Goal: Find specific page/section: Find specific page/section

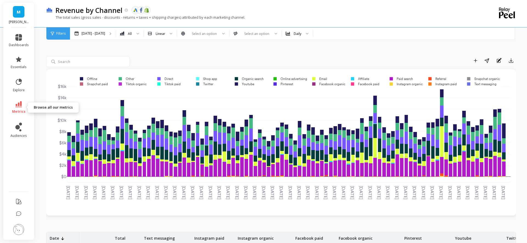
click at [21, 102] on icon at bounding box center [18, 104] width 7 height 6
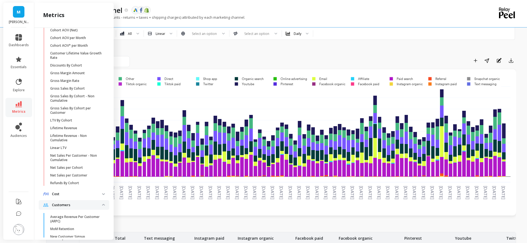
scroll to position [337, 0]
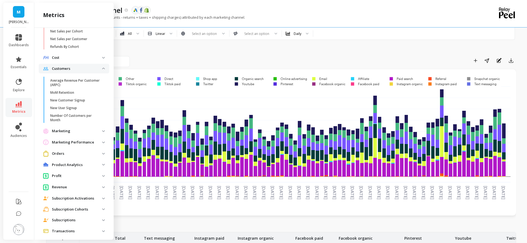
click at [80, 153] on p "Orders" at bounding box center [77, 153] width 50 height 5
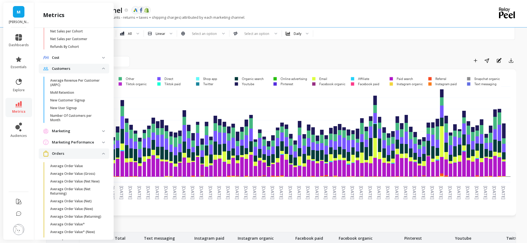
click at [92, 141] on p "Marketing Performance" at bounding box center [77, 141] width 50 height 5
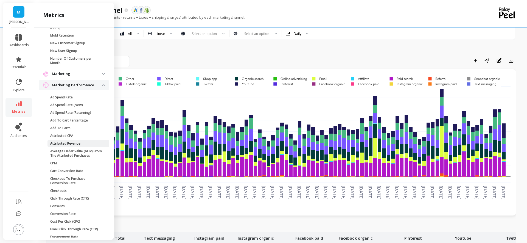
scroll to position [476, 0]
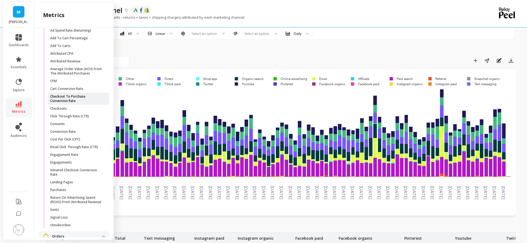
click at [74, 94] on link "Checkout To Purchase Conversion Rate" at bounding box center [78, 99] width 62 height 12
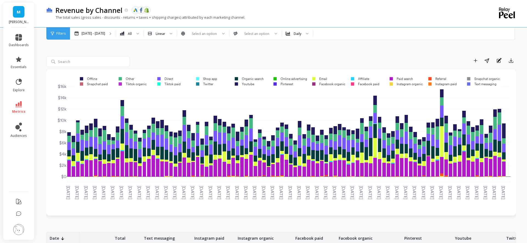
click at [24, 101] on link "metrics" at bounding box center [19, 107] width 20 height 13
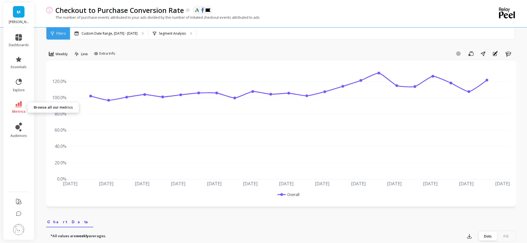
click at [20, 107] on icon at bounding box center [18, 104] width 7 height 6
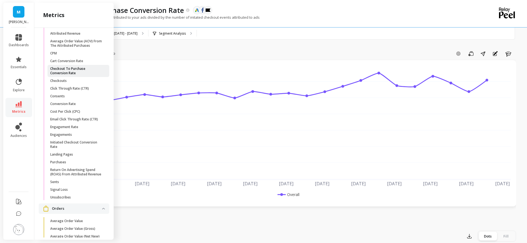
scroll to position [504, 0]
click at [21, 35] on icon at bounding box center [18, 37] width 7 height 7
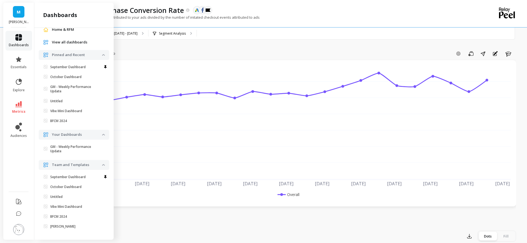
scroll to position [23, 0]
click at [67, 63] on link "September Dashboard" at bounding box center [75, 67] width 68 height 8
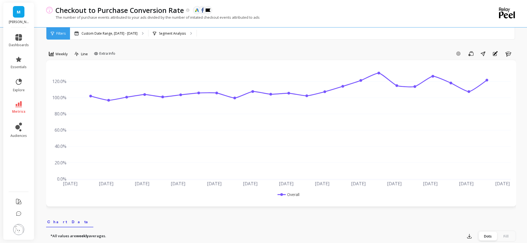
scroll to position [0, 0]
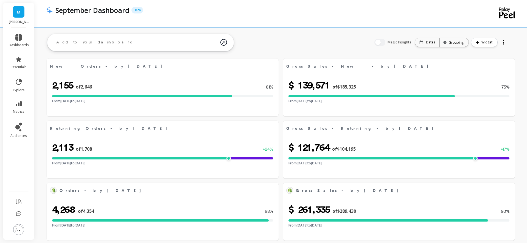
select select "sum"
